Goal: Information Seeking & Learning: Learn about a topic

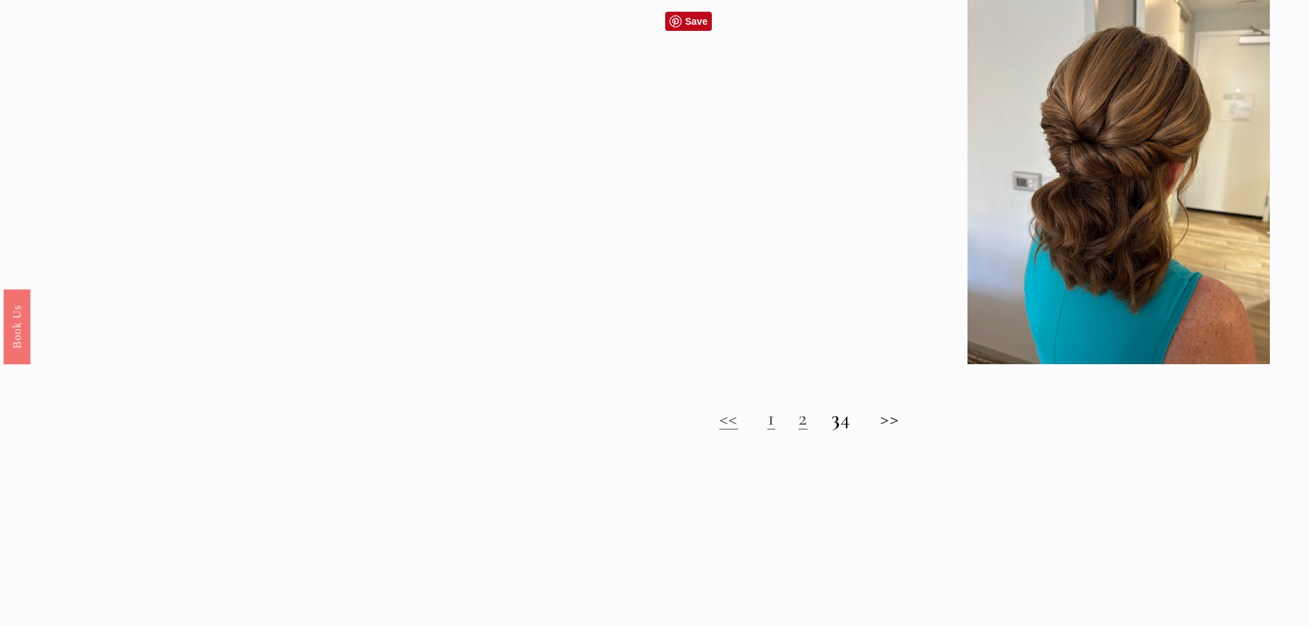
scroll to position [1237, 0]
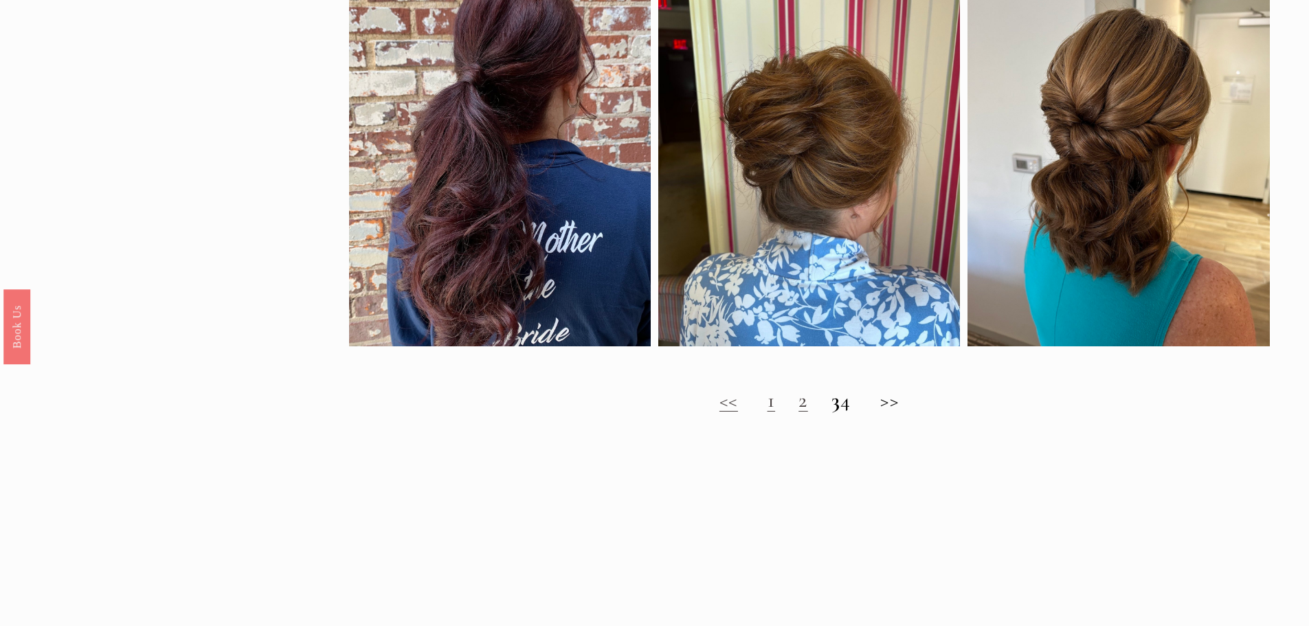
click at [905, 413] on h2 "<< 1 2 3 4 >>" at bounding box center [809, 400] width 921 height 25
click at [904, 412] on h2 "<< 1 2 3 4 >>" at bounding box center [809, 400] width 921 height 25
click at [798, 413] on link "2" at bounding box center [803, 399] width 10 height 25
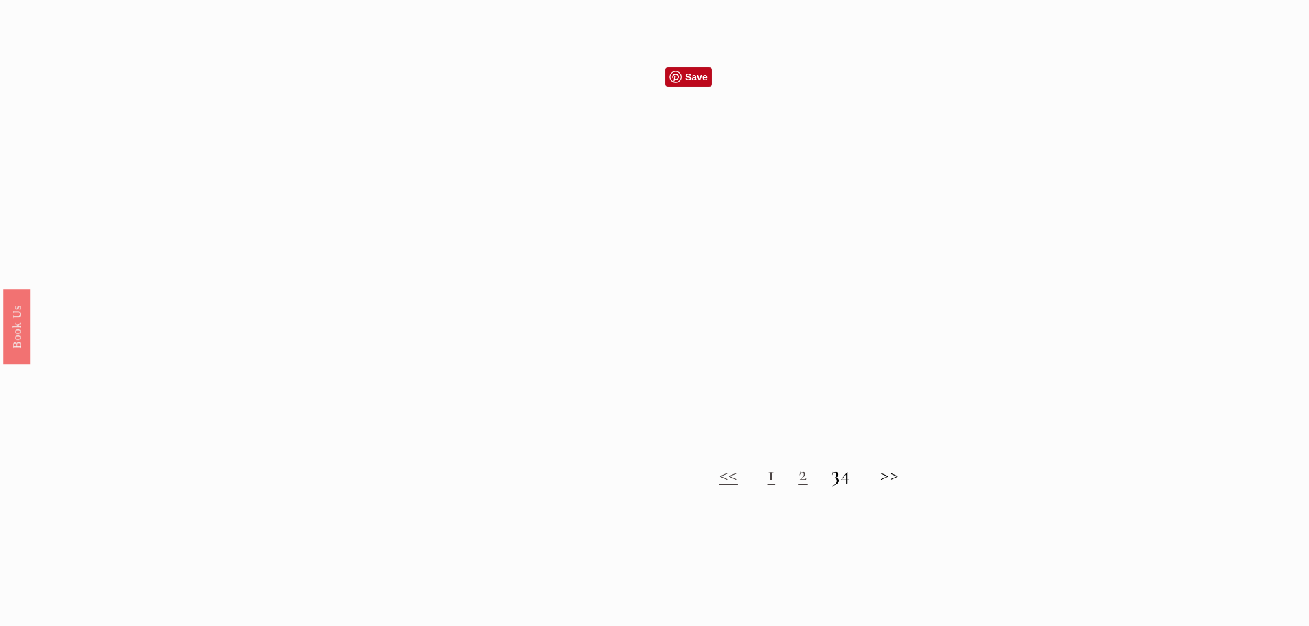
scroll to position [1168, 0]
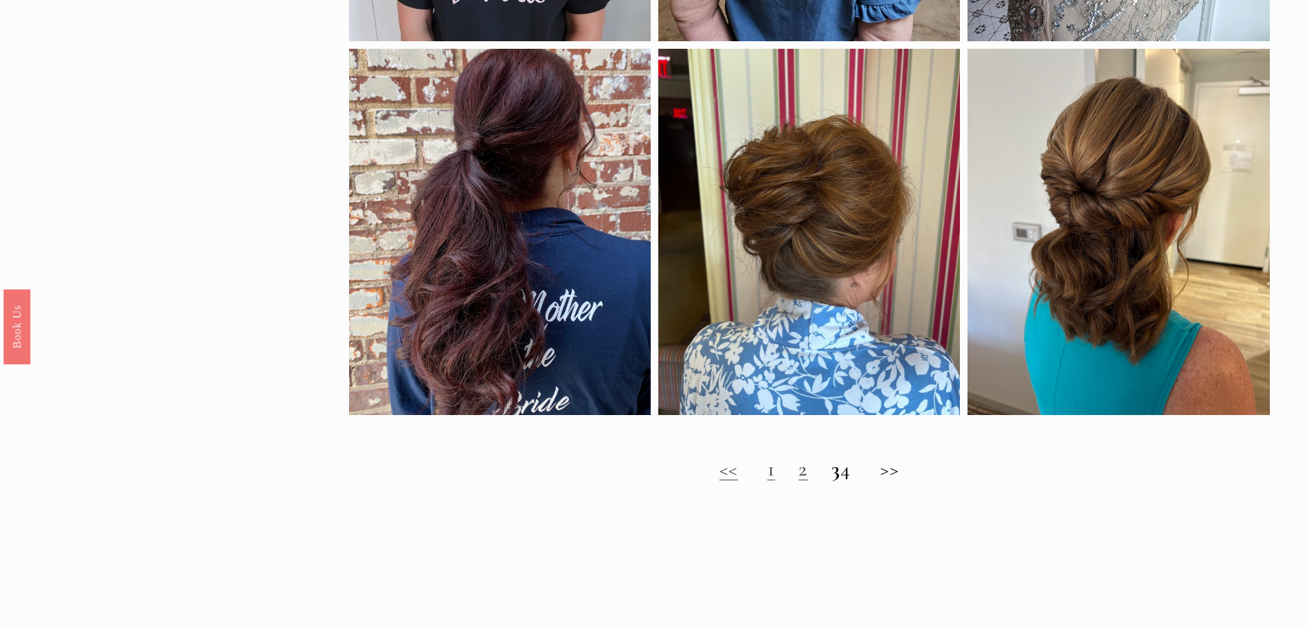
click at [857, 480] on h2 "<< 1 2 3 4 >>" at bounding box center [809, 469] width 921 height 25
click at [861, 482] on h2 "<< 1 2 3 4 >>" at bounding box center [809, 469] width 921 height 25
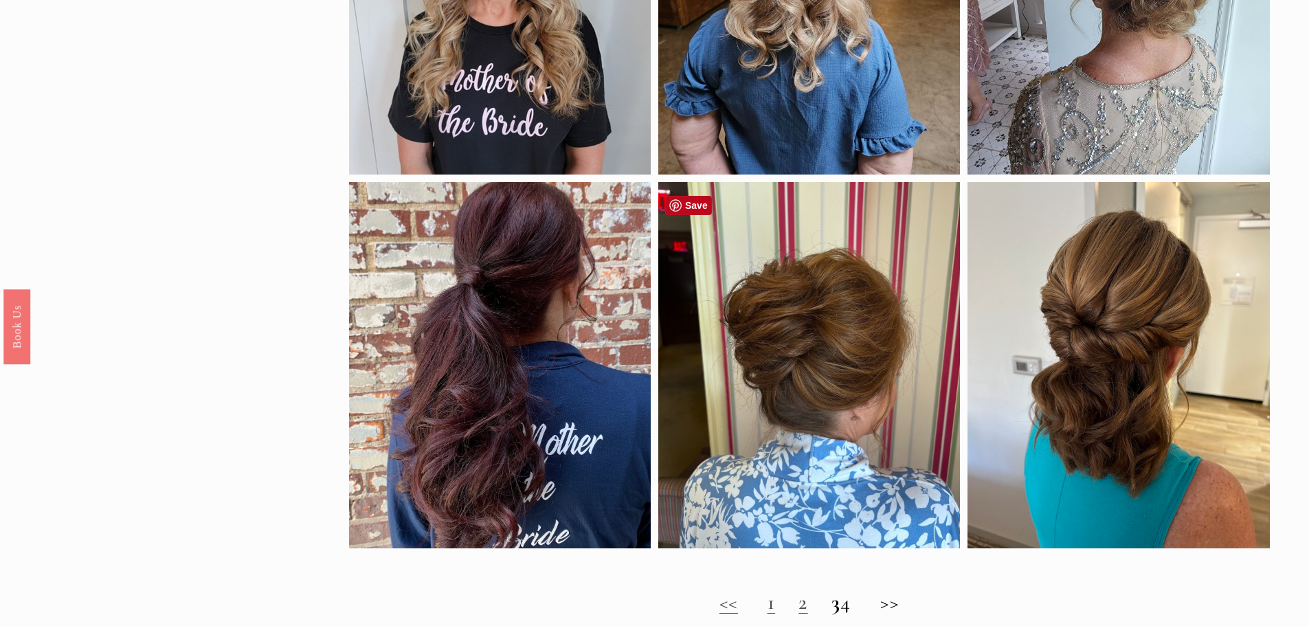
scroll to position [893, 0]
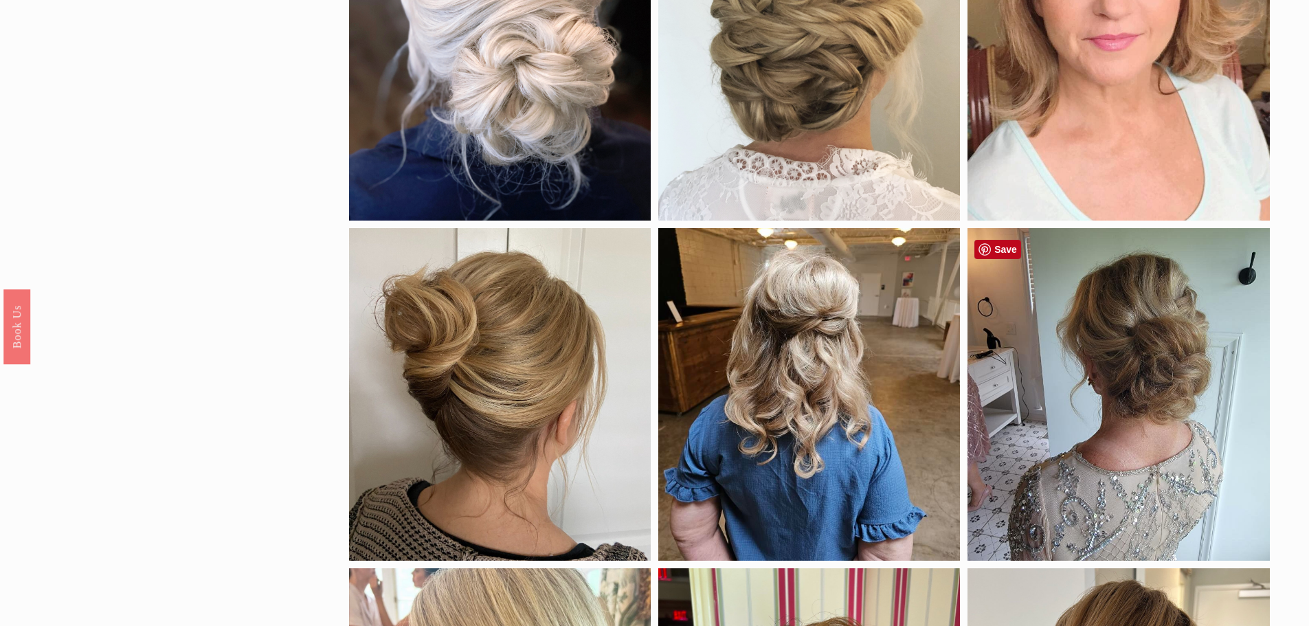
scroll to position [618, 0]
